Goal: Check status: Check status

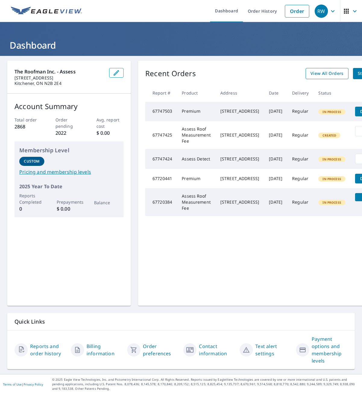
click at [329, 75] on span "View All Orders" at bounding box center [327, 74] width 33 height 8
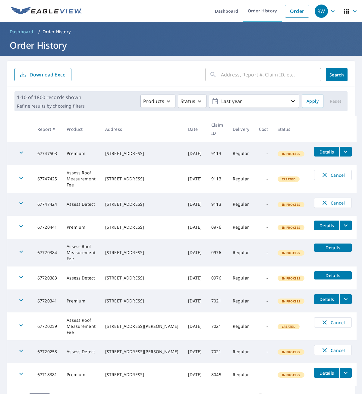
click at [257, 67] on input "text" at bounding box center [271, 74] width 100 height 17
type input "[STREET_ADDRESS][PERSON_NAME]"
click button "Search" at bounding box center [337, 74] width 22 height 13
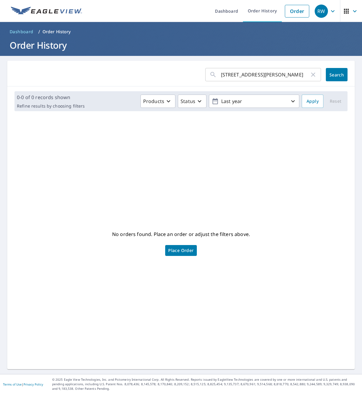
click at [317, 76] on div "[STREET_ADDRESS][PERSON_NAME] ​" at bounding box center [264, 74] width 116 height 13
click at [310, 74] on icon "button" at bounding box center [313, 74] width 7 height 7
click at [260, 12] on link "Order History" at bounding box center [262, 11] width 39 height 22
click at [250, 10] on link "Order History" at bounding box center [262, 11] width 39 height 22
click at [54, 34] on p "Order History" at bounding box center [57, 32] width 28 height 6
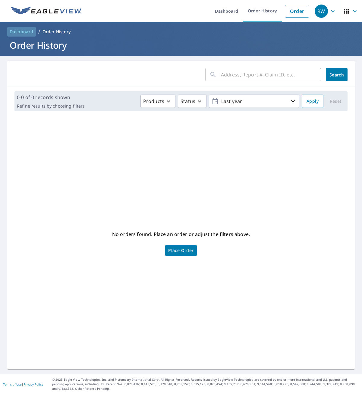
click at [25, 33] on span "Dashboard" at bounding box center [22, 32] width 24 height 6
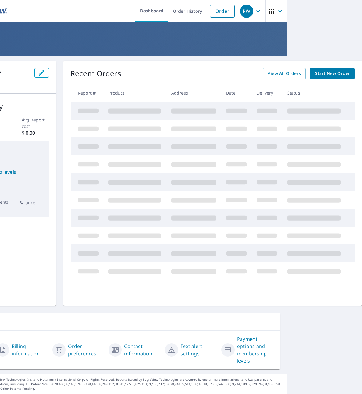
scroll to position [0, 54]
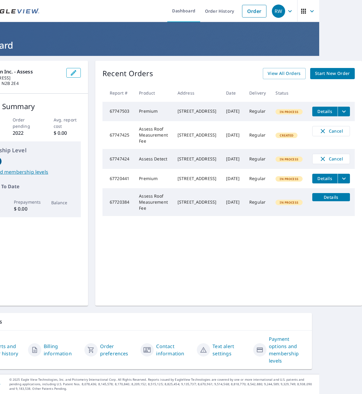
click at [343, 111] on icon "filesDropdownBtn-67747503" at bounding box center [344, 111] width 7 height 7
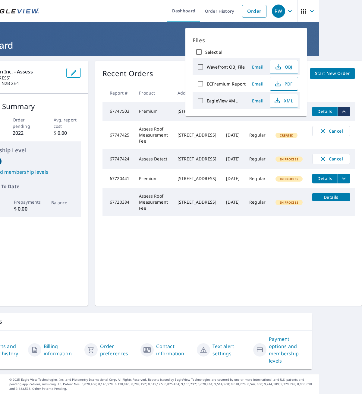
click at [284, 80] on span "PDF" at bounding box center [283, 83] width 19 height 7
click at [244, 249] on div "Recent Orders View All Orders Start New Order Report # Product Address Date Del…" at bounding box center [228, 183] width 267 height 245
